Goal: Task Accomplishment & Management: Manage account settings

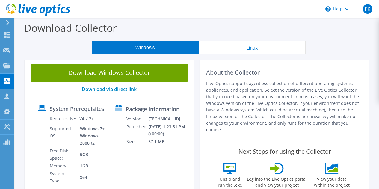
click at [24, 1] on div at bounding box center [35, 10] width 70 height 20
click at [28, 8] on icon at bounding box center [38, 10] width 64 height 12
click at [40, 10] on use at bounding box center [38, 10] width 64 height 12
click at [40, 9] on use at bounding box center [38, 10] width 64 height 12
drag, startPoint x: 208, startPoint y: 73, endPoint x: 354, endPoint y: 124, distance: 154.6
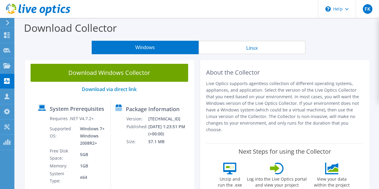
click at [354, 124] on div "About the Collector Live Optics supports agentless collection of different oper…" at bounding box center [285, 100] width 158 height 73
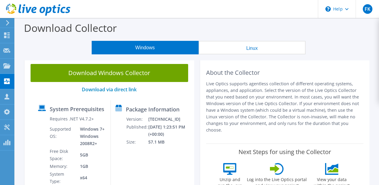
click at [354, 124] on p "Live Optics supports agentless collection of different operating systems, appli…" at bounding box center [285, 106] width 158 height 53
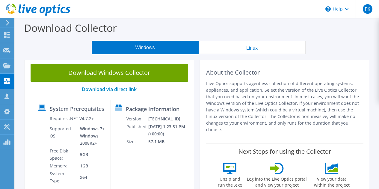
drag, startPoint x: 344, startPoint y: 124, endPoint x: 208, endPoint y: 72, distance: 146.4
click at [208, 72] on div "About the Collector Live Optics supports agentless collection of different oper…" at bounding box center [285, 100] width 158 height 73
click at [208, 72] on h2 "About the Collector" at bounding box center [285, 72] width 158 height 7
drag, startPoint x: 206, startPoint y: 71, endPoint x: 345, endPoint y: 125, distance: 149.0
click at [345, 125] on div "About the Collector Live Optics supports agentless collection of different oper…" at bounding box center [285, 100] width 158 height 73
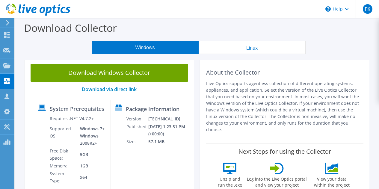
click at [345, 125] on p "Live Optics supports agentless collection of different operating systems, appli…" at bounding box center [285, 106] width 158 height 53
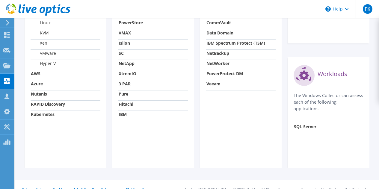
scroll to position [290, 0]
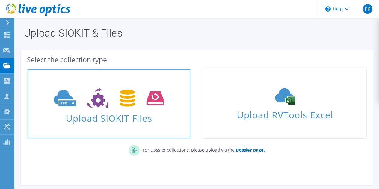
click at [124, 111] on span "Upload SIOKIT Files" at bounding box center [109, 116] width 163 height 13
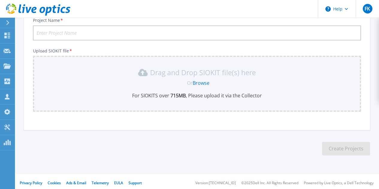
scroll to position [49, 0]
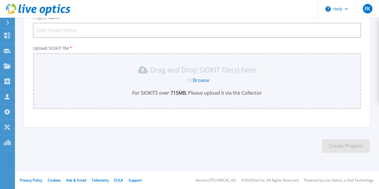
click at [205, 79] on link "Browse" at bounding box center [201, 80] width 17 height 7
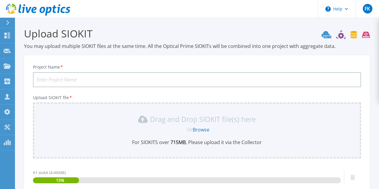
scroll to position [0, 0]
click at [116, 67] on div "Project Name *" at bounding box center [197, 75] width 328 height 23
click at [118, 77] on input "Project Name *" at bounding box center [197, 79] width 328 height 15
click at [49, 80] on input "RB KAresi" at bounding box center [197, 79] width 328 height 15
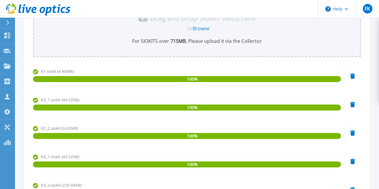
scroll to position [240, 0]
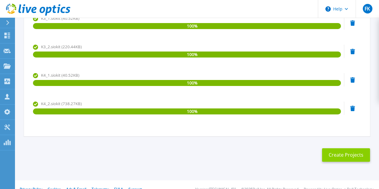
type input "RB Karesi"
click at [356, 152] on button "Create Projects" at bounding box center [346, 154] width 48 height 13
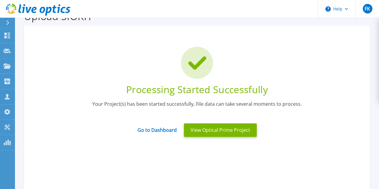
scroll to position [0, 0]
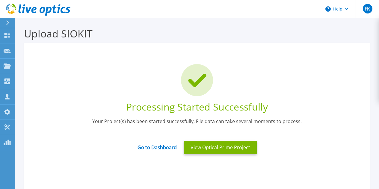
click at [172, 149] on link "Go to Dashboard" at bounding box center [157, 146] width 39 height 12
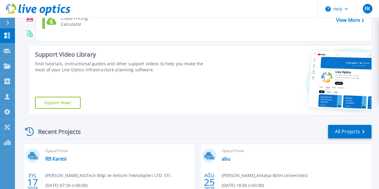
scroll to position [150, 0]
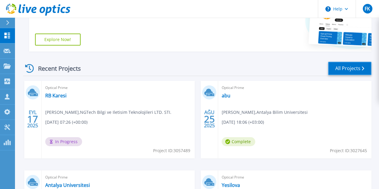
click at [346, 69] on link "All Projects" at bounding box center [349, 68] width 43 height 13
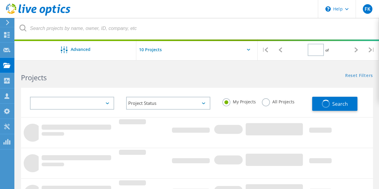
type input "1"
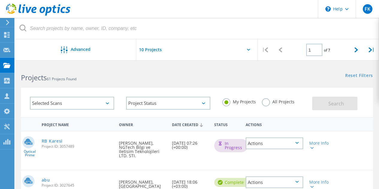
scroll to position [90, 0]
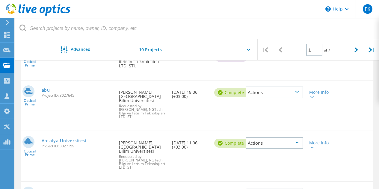
click at [296, 90] on div "Actions" at bounding box center [275, 93] width 58 height 12
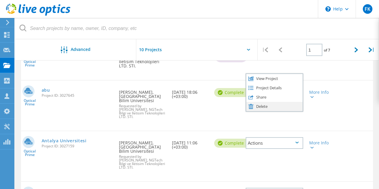
click at [284, 102] on div "Delete" at bounding box center [274, 106] width 56 height 9
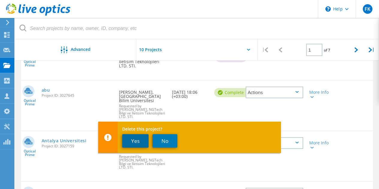
click at [141, 140] on button "Yes" at bounding box center [135, 140] width 26 height 13
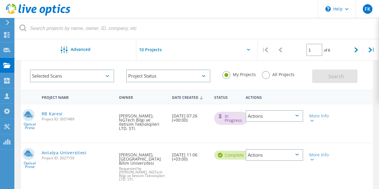
scroll to position [0, 0]
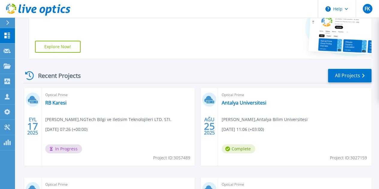
scroll to position [150, 0]
